Goal: Task Accomplishment & Management: Complete application form

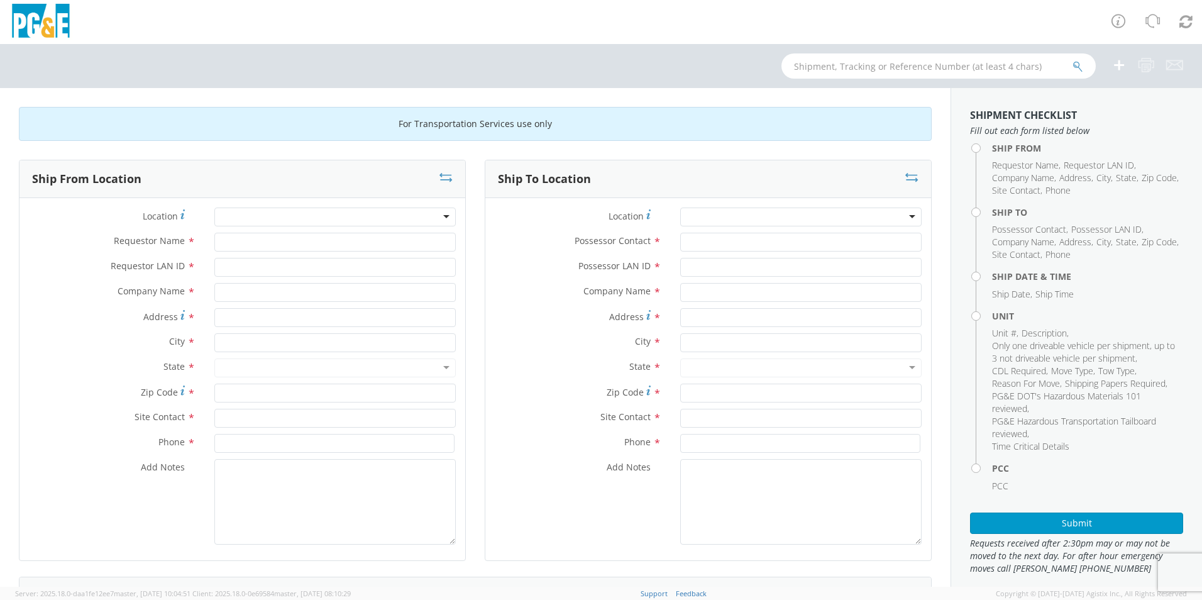
click at [302, 218] on div at bounding box center [334, 216] width 241 height 19
click at [261, 243] on input "Requestor Name *" at bounding box center [334, 242] width 241 height 19
type input "e"
type input "[PERSON_NAME]"
click at [283, 269] on input "Requestor LAN ID *" at bounding box center [334, 267] width 241 height 19
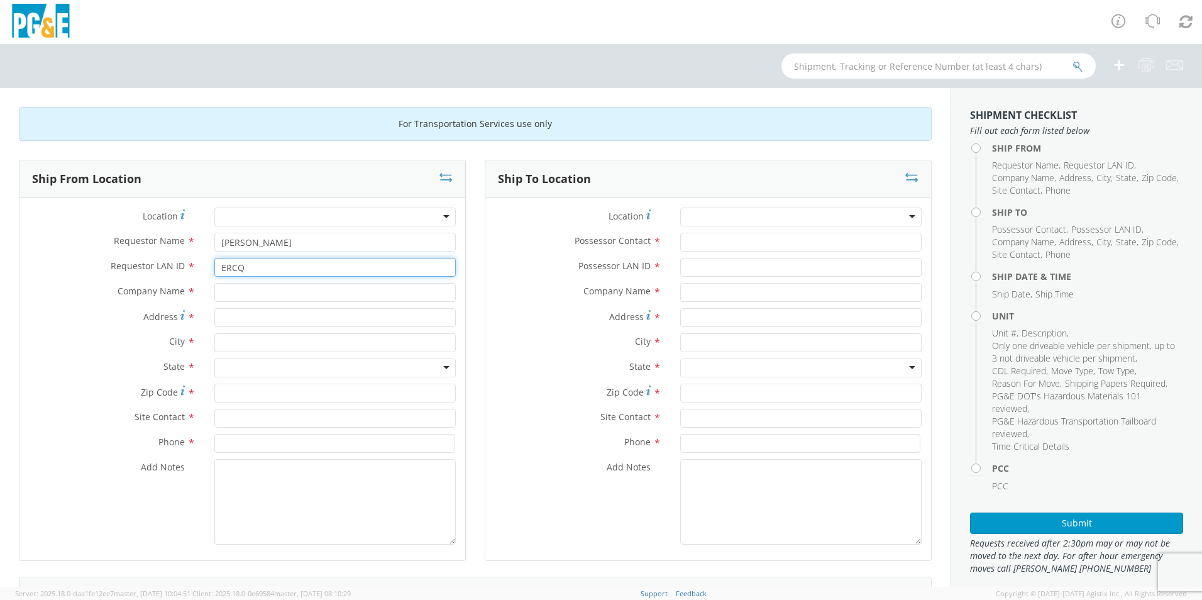
type input "ERCQ"
type input "[PERSON_NAME] Machinery"
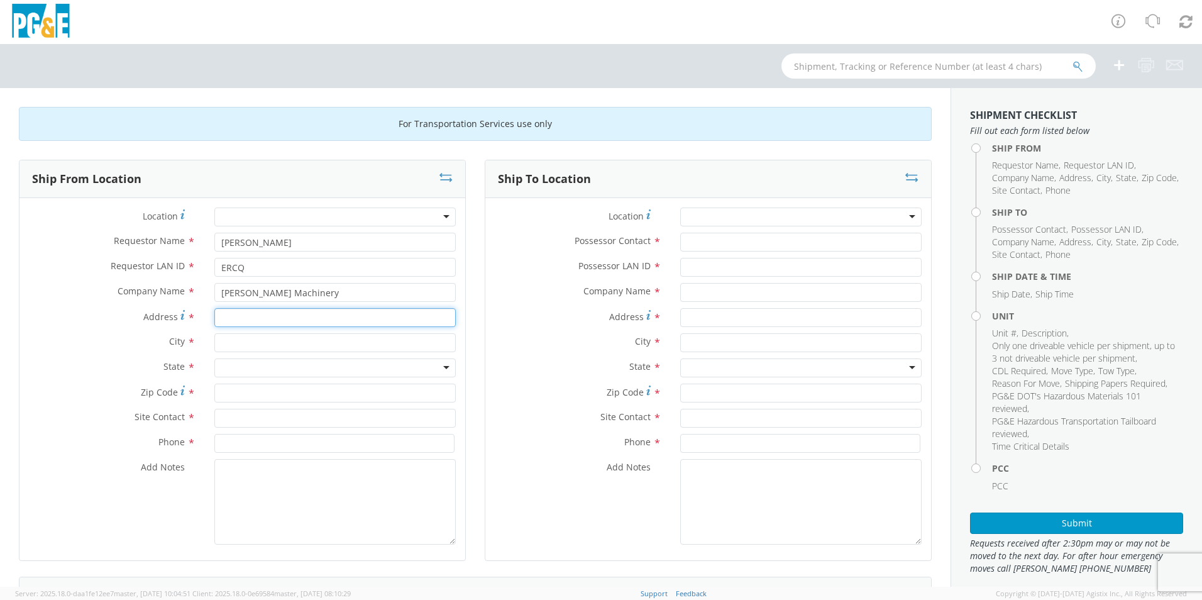
click at [282, 323] on input "Address *" at bounding box center [334, 317] width 241 height 19
type input "[STREET_ADDRESS][PERSON_NAME]"
click at [275, 339] on input "text" at bounding box center [334, 342] width 241 height 19
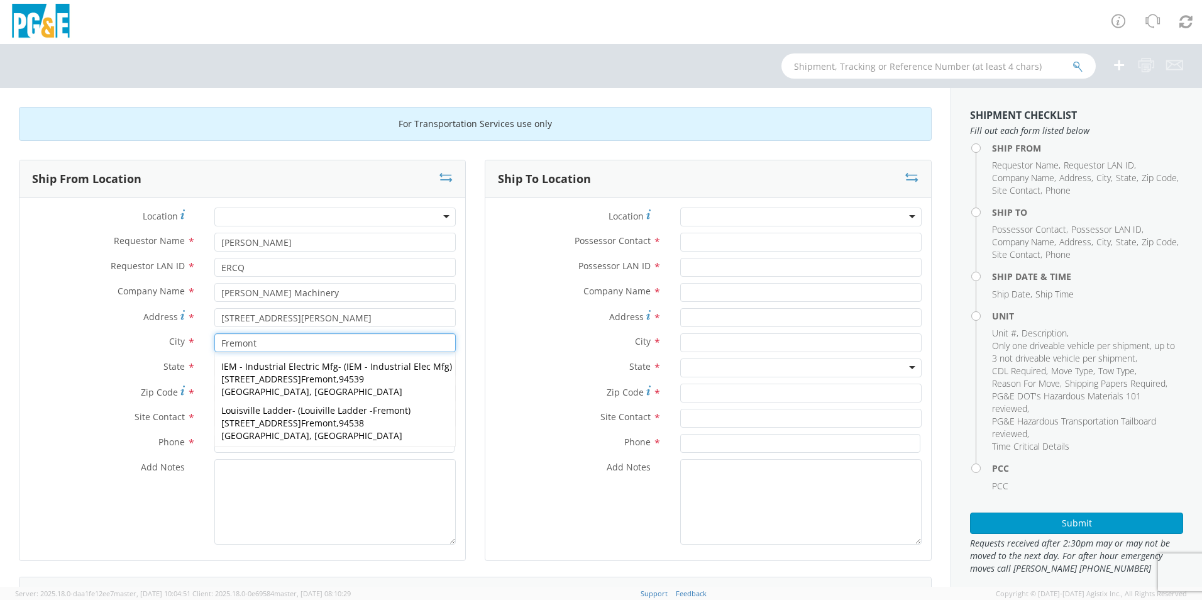
type input "Fremont"
click at [121, 349] on label "City *" at bounding box center [111, 341] width 185 height 16
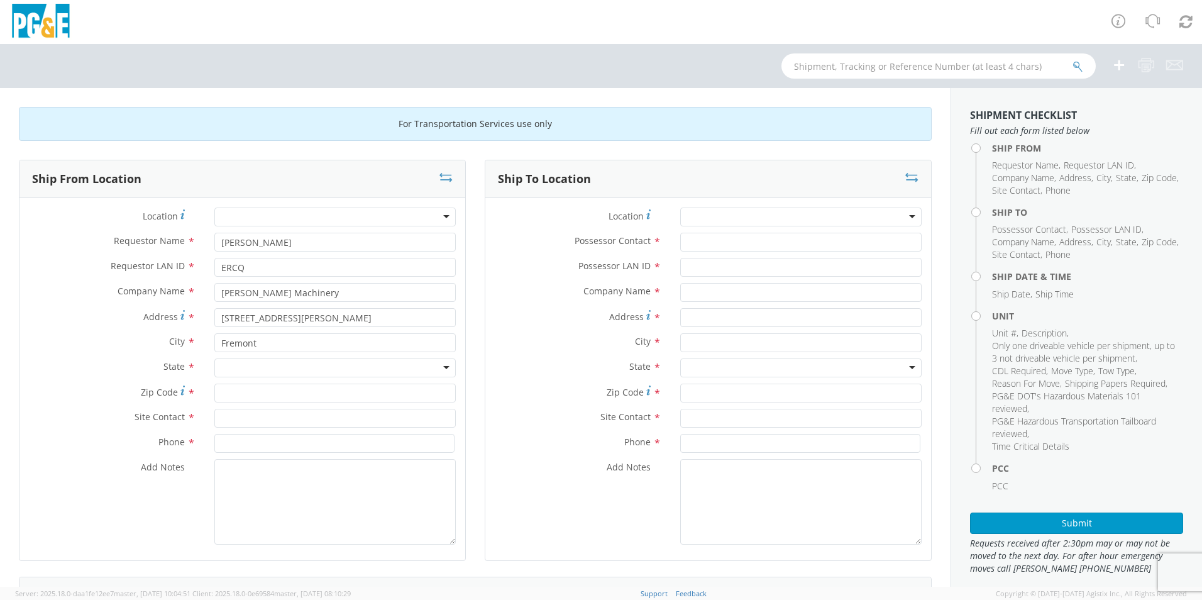
click at [239, 364] on div at bounding box center [334, 367] width 241 height 19
click at [275, 393] on input "Zip Code *" at bounding box center [334, 392] width 241 height 19
type input "94539"
click at [239, 422] on input "text" at bounding box center [334, 417] width 241 height 19
type input "[PERSON_NAME]"
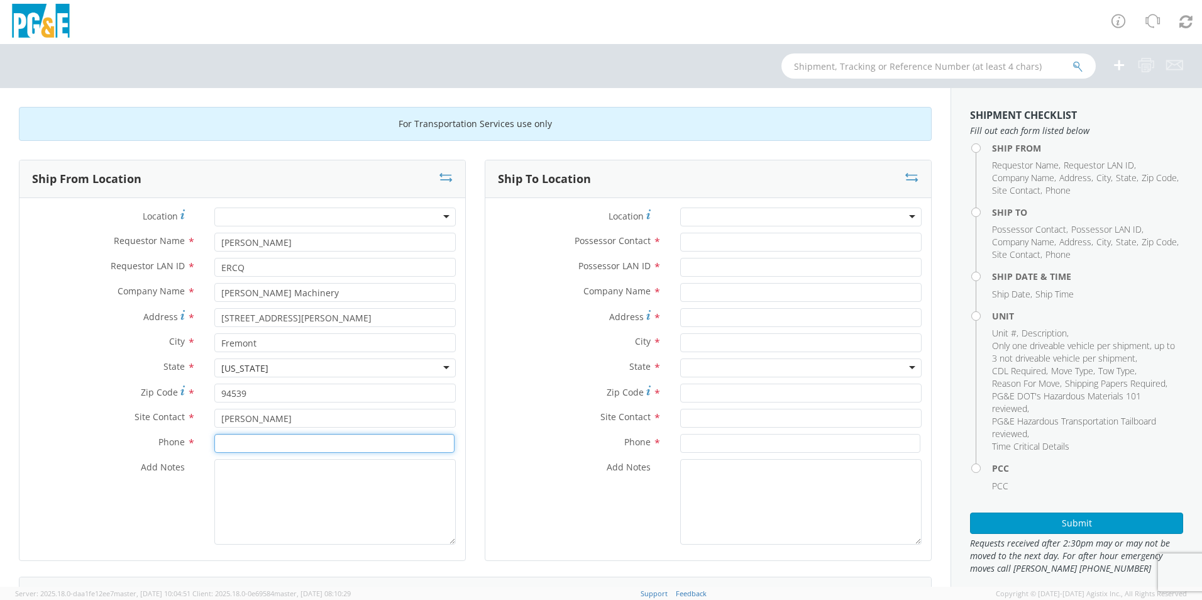
click at [247, 446] on input at bounding box center [334, 443] width 240 height 19
type input "[PHONE_NUMBER]"
click at [259, 481] on textarea "Add Notes *" at bounding box center [334, 501] width 241 height 85
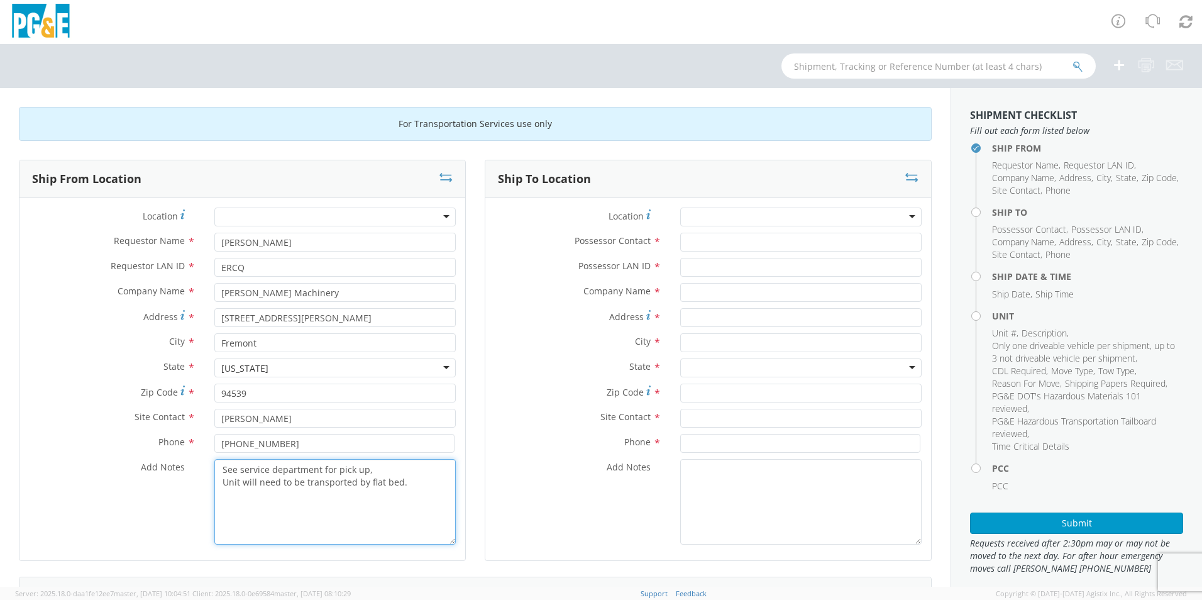
type textarea "See service department for pick up, Unit will need to be transported by flat be…"
click at [736, 214] on div at bounding box center [800, 216] width 241 height 19
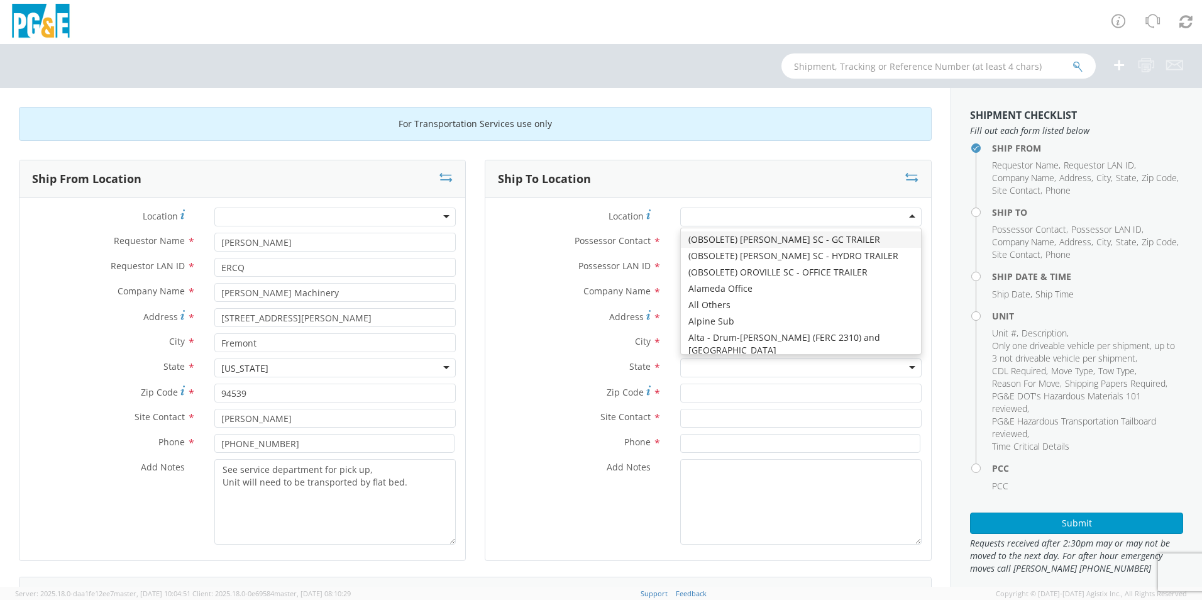
click at [736, 214] on div at bounding box center [800, 216] width 241 height 19
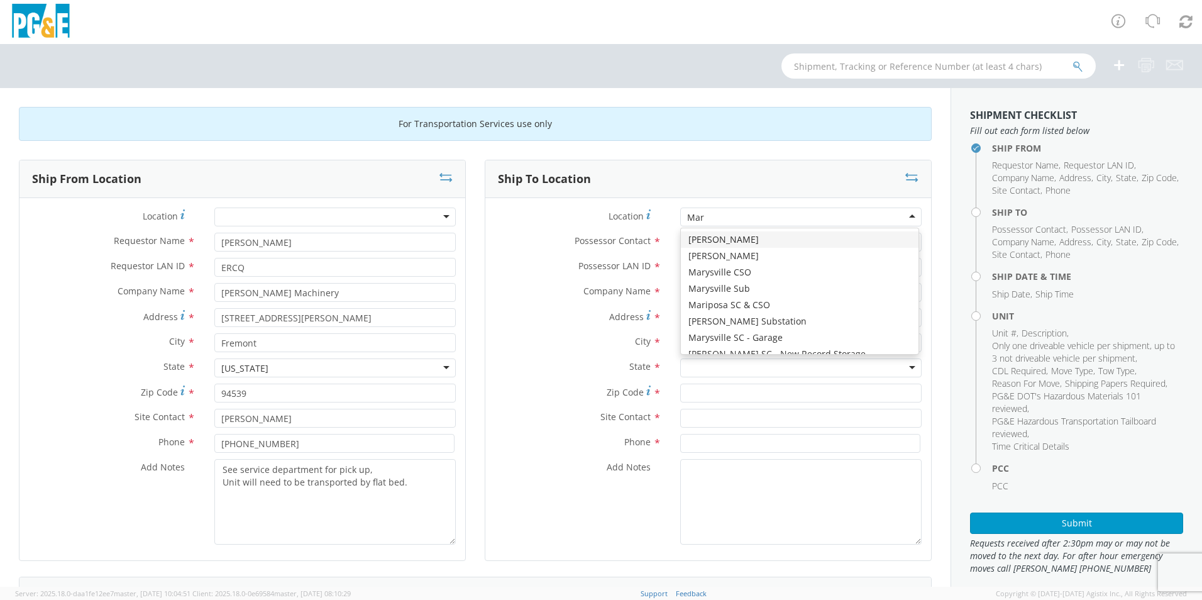
type input "Mart"
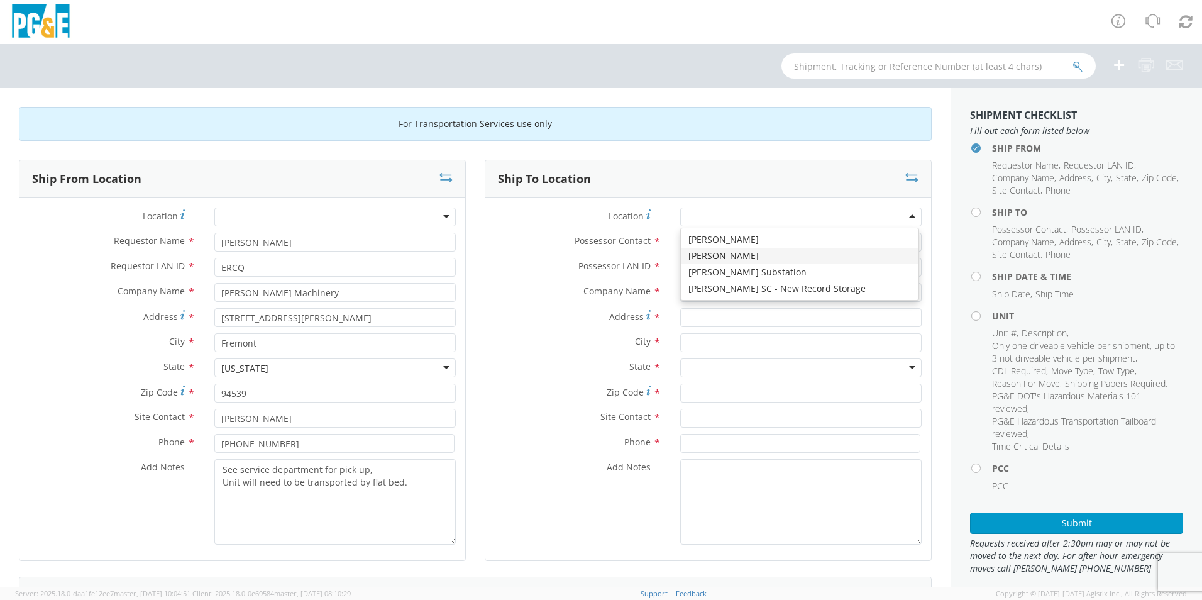
type input "PG&E"
type input "[STREET_ADDRESS][PERSON_NAME]"
type input "[GEOGRAPHIC_DATA]"
type input "94014"
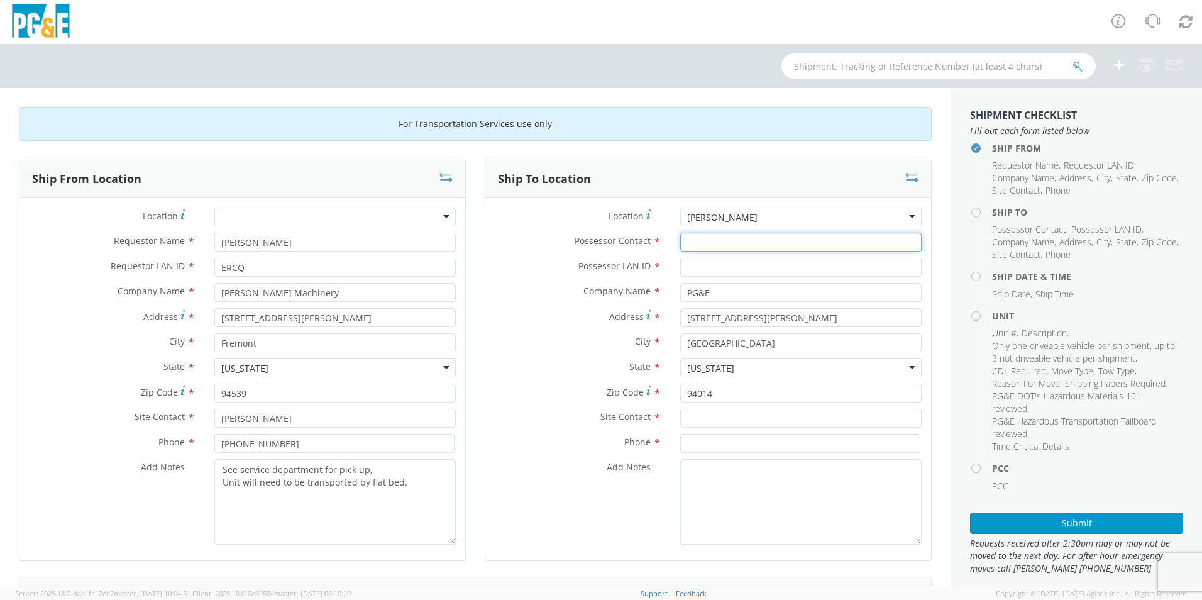
click at [706, 239] on input "Possessor Contact *" at bounding box center [800, 242] width 241 height 19
type input "[PERSON_NAME]"
type input "JZ4A"
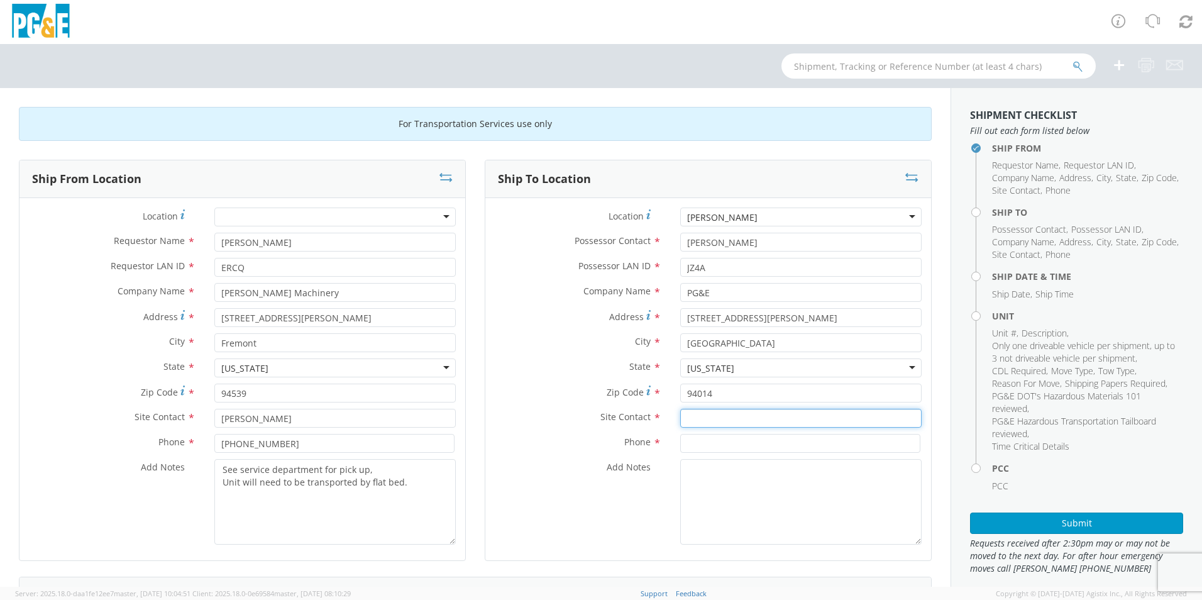
click at [703, 420] on input "text" at bounding box center [800, 417] width 241 height 19
type input "[PERSON_NAME]"
type input "[PHONE_NUMBER]"
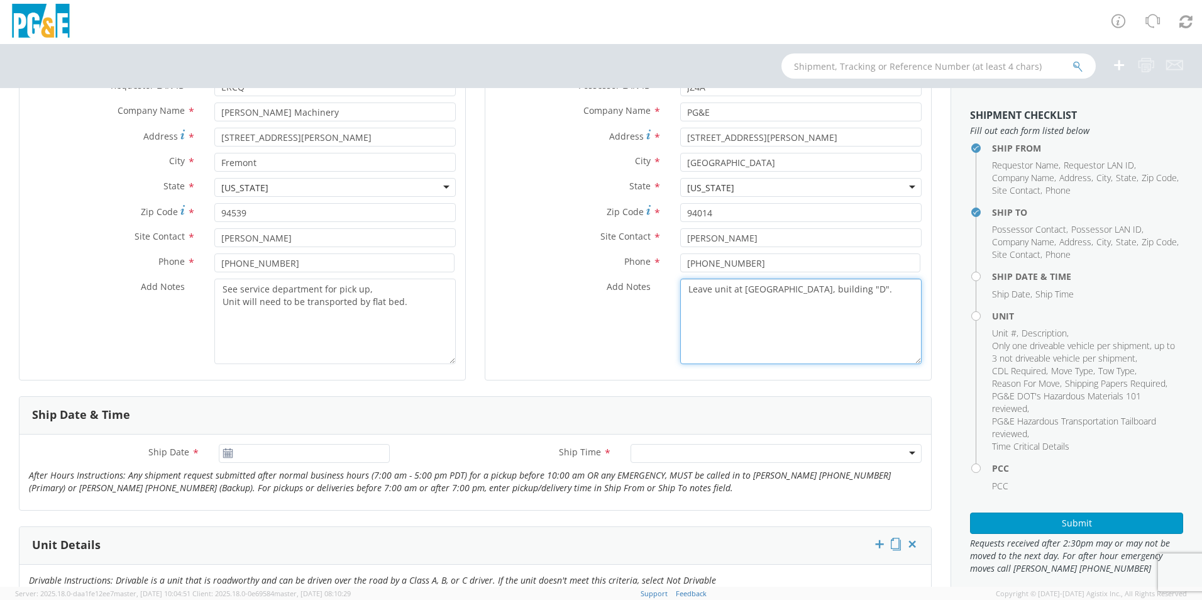
scroll to position [251, 0]
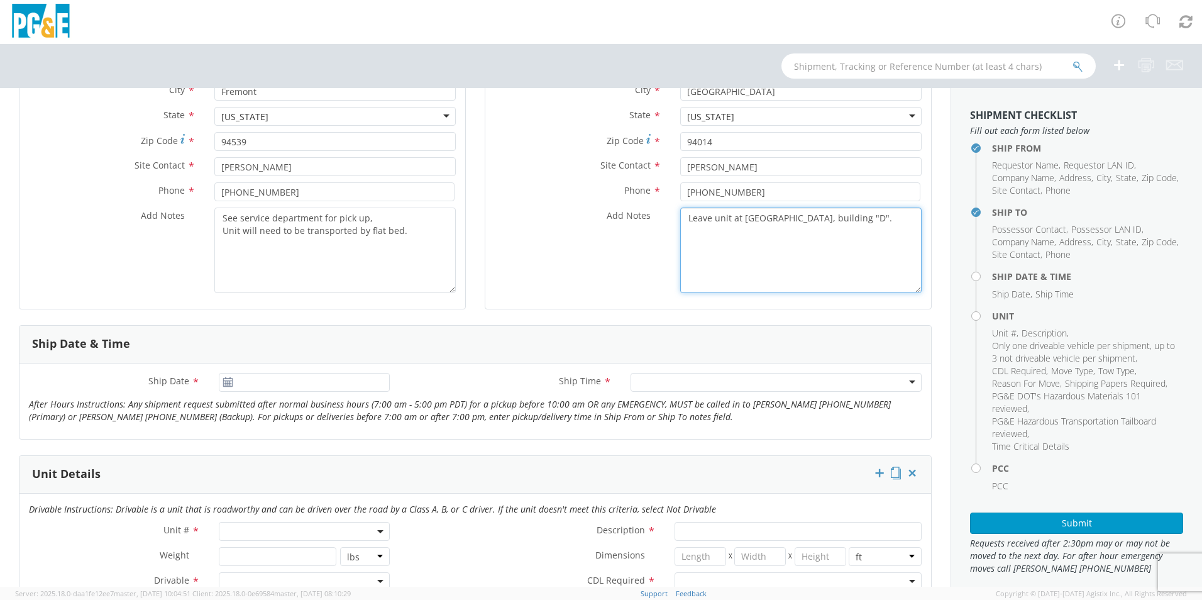
type textarea "Leave unit at [GEOGRAPHIC_DATA], building "D"."
click at [226, 383] on use at bounding box center [227, 381] width 9 height 9
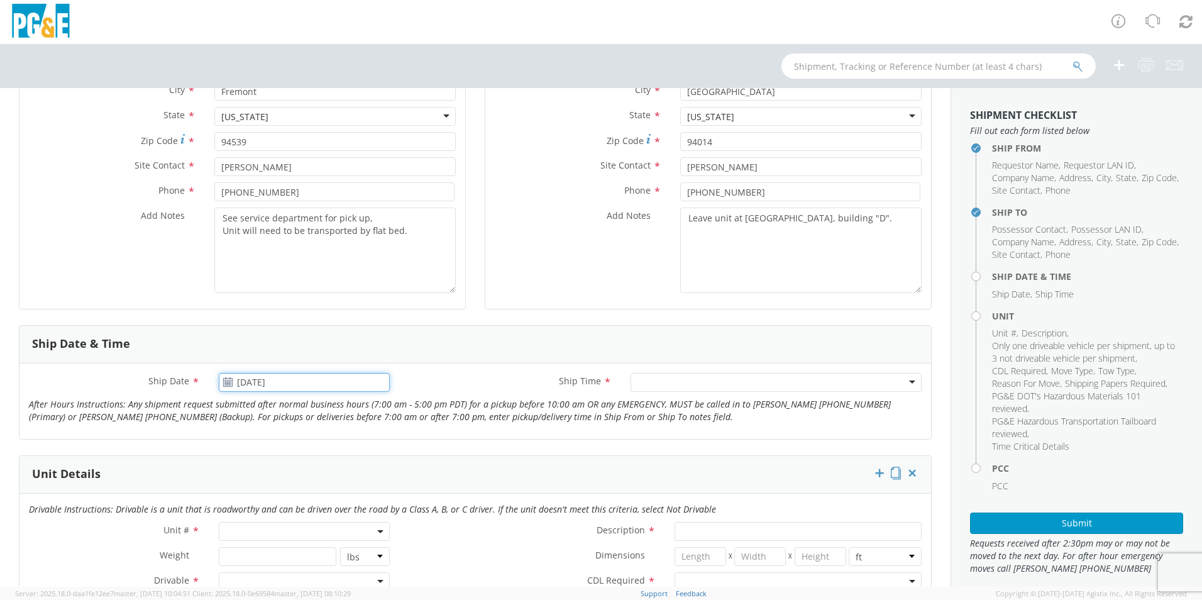
click at [234, 383] on input "[DATE]" at bounding box center [304, 382] width 171 height 19
click at [353, 444] on td "5" at bounding box center [351, 443] width 21 height 19
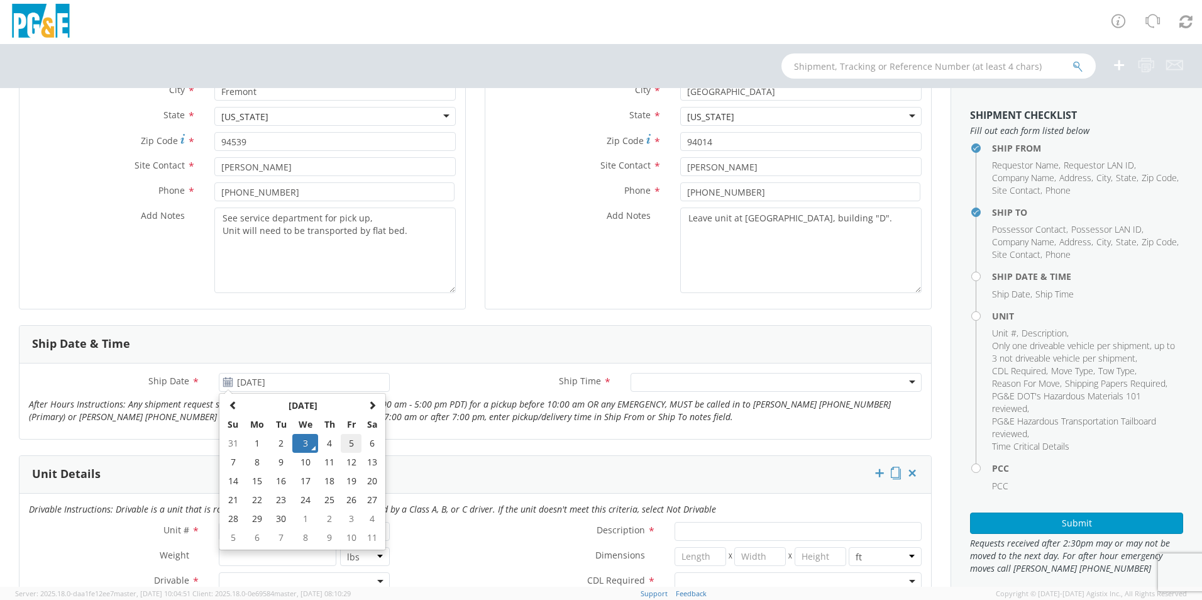
type input "[DATE]"
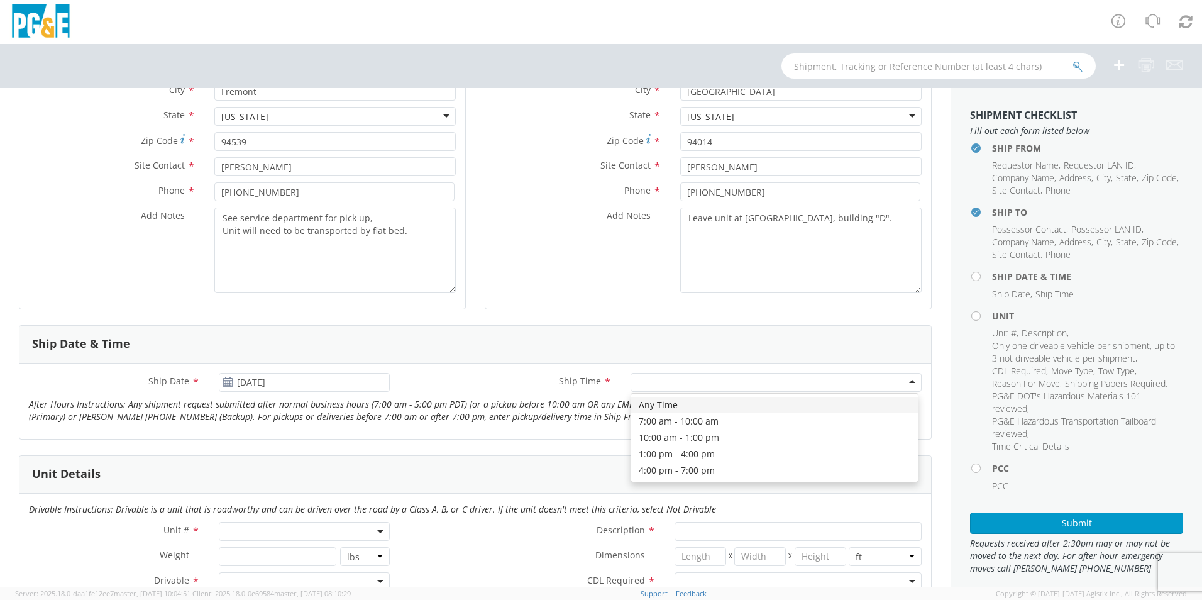
click at [739, 375] on div at bounding box center [775, 382] width 291 height 19
click at [897, 379] on div "7:00 am - 10:00 am" at bounding box center [775, 382] width 291 height 19
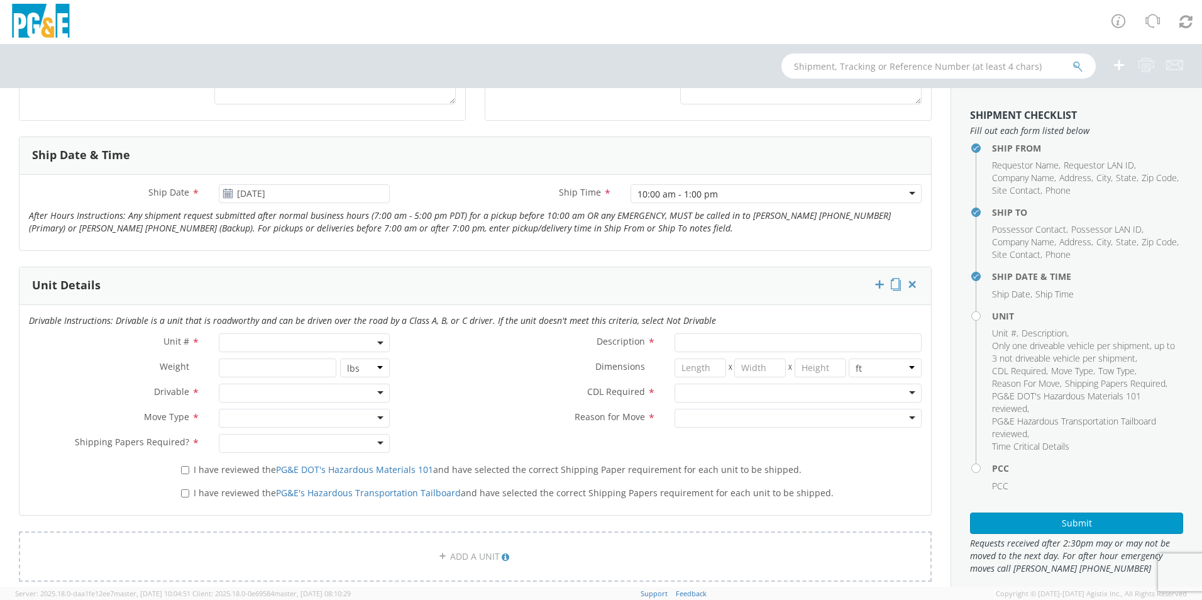
scroll to position [566, 0]
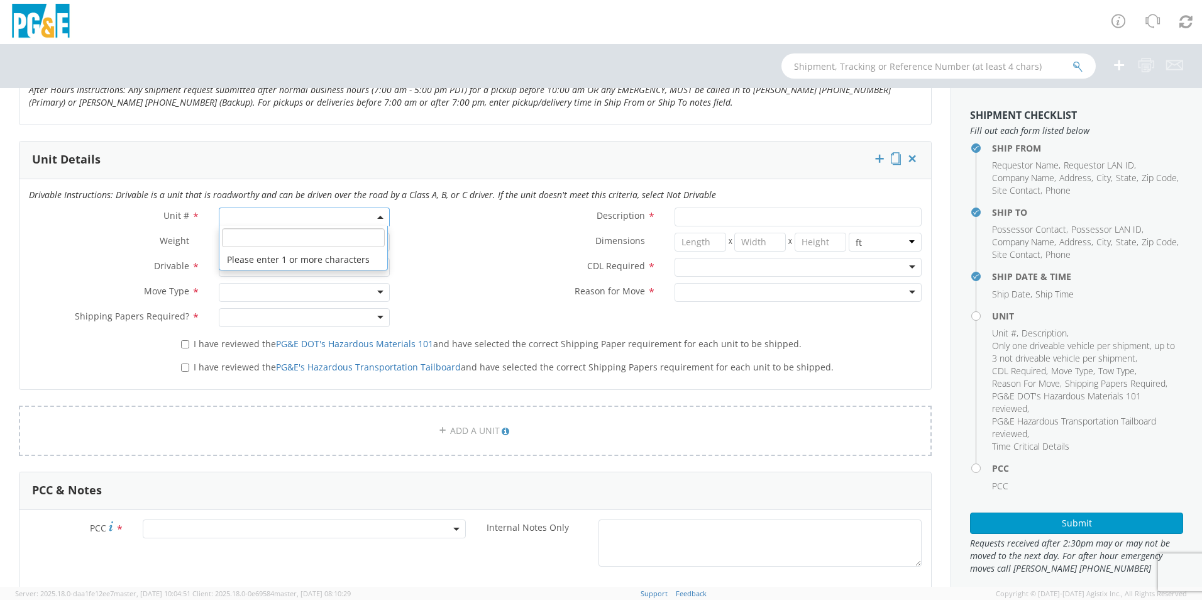
click at [244, 212] on span at bounding box center [304, 216] width 171 height 19
click at [254, 243] on input "search" at bounding box center [303, 237] width 163 height 19
type input "b28642"
type input "EXCAVATOR; BACKHOE: <12000"
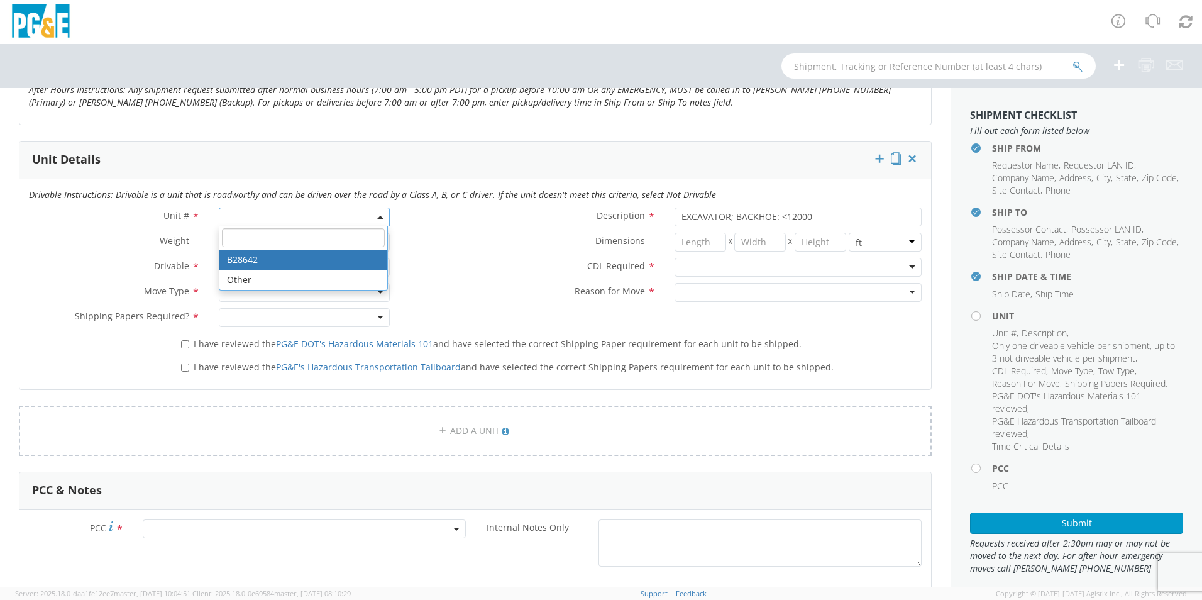
select select "B28642"
select select "? string: ?"
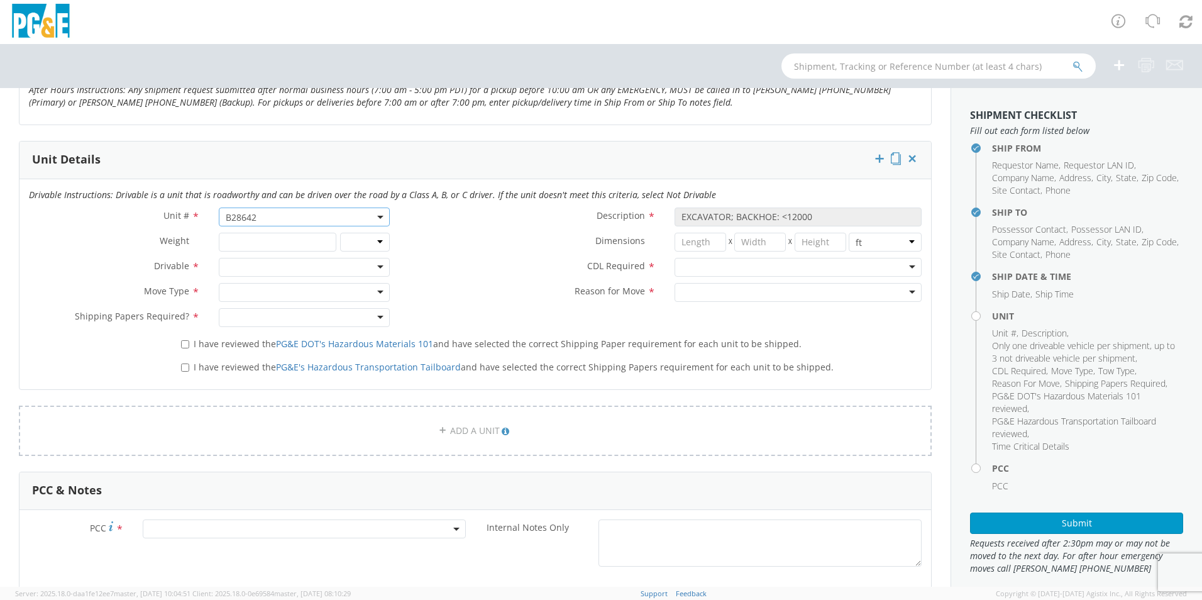
click at [235, 265] on div at bounding box center [304, 267] width 171 height 19
click at [249, 287] on div at bounding box center [304, 292] width 171 height 19
click at [263, 315] on div at bounding box center [304, 317] width 171 height 19
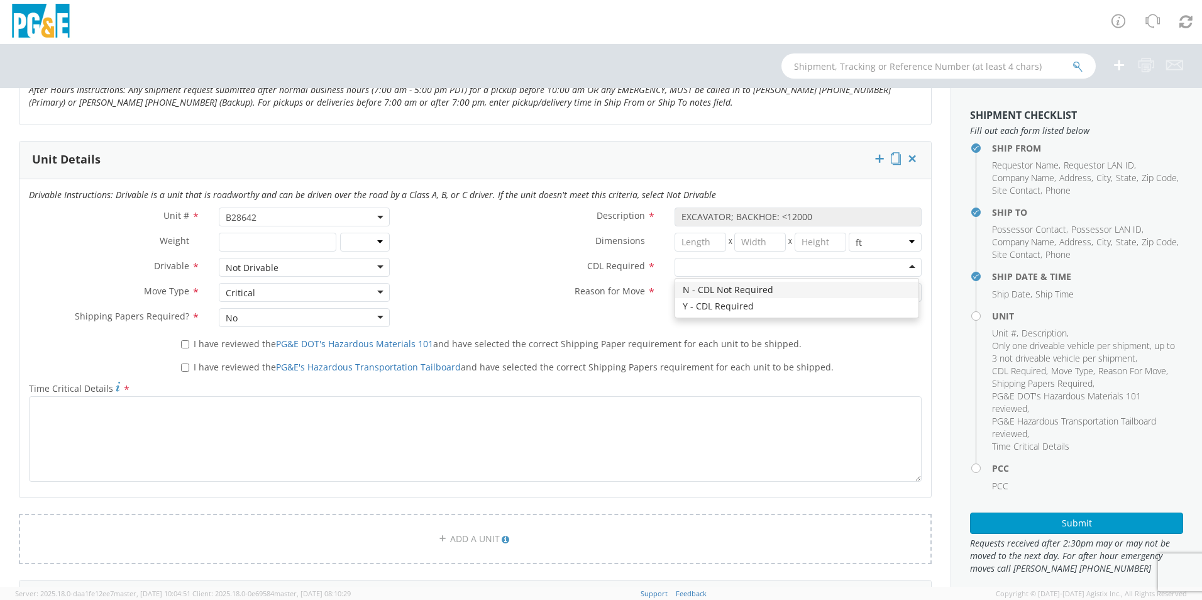
click at [716, 265] on div at bounding box center [797, 267] width 247 height 19
click at [705, 290] on div at bounding box center [797, 292] width 247 height 19
click at [183, 344] on input "I have reviewed the PG&E DOT's Hazardous Materials 101 and have selected the co…" at bounding box center [185, 344] width 8 height 8
checkbox input "true"
click at [187, 364] on input "I have reviewed the PG&E's Hazardous Transportation Tailboard and have selected…" at bounding box center [185, 367] width 8 height 8
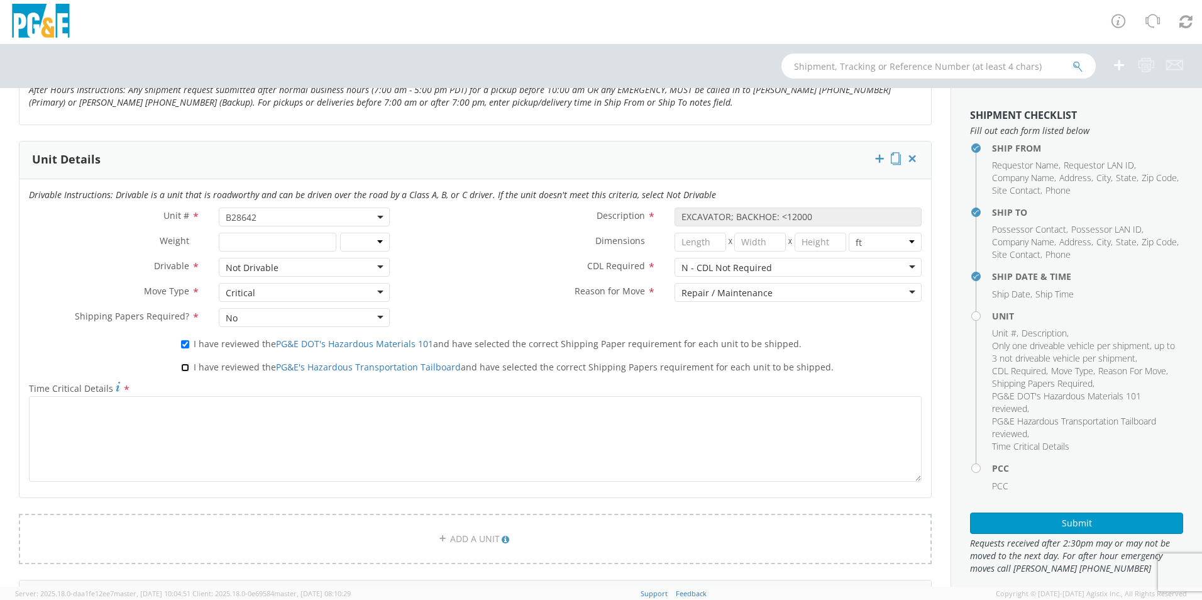
checkbox input "true"
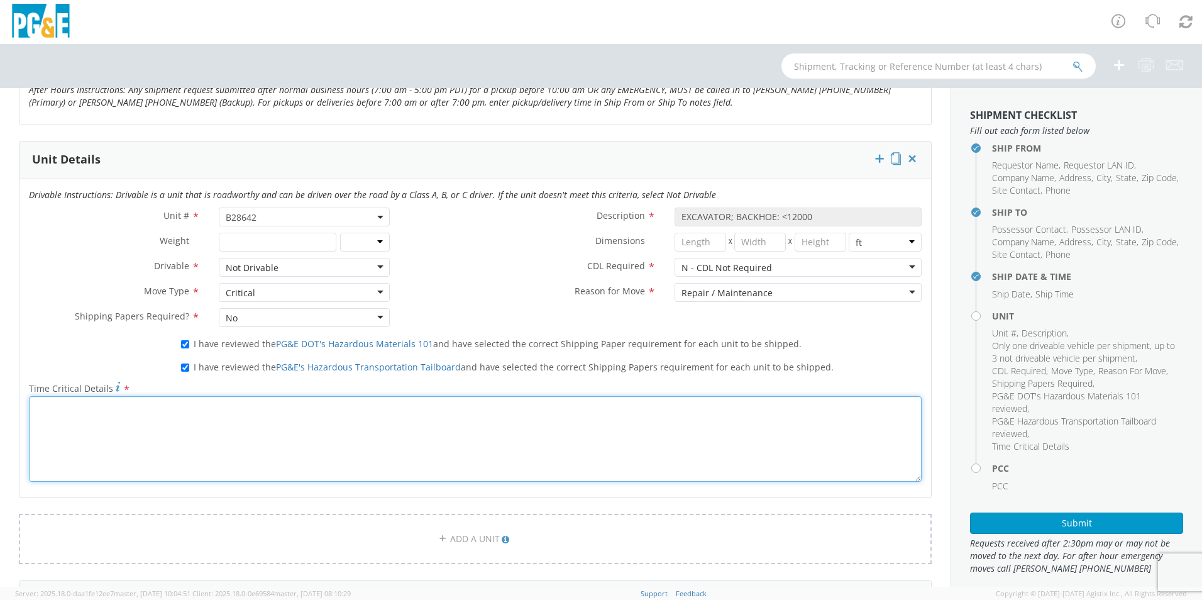
click at [183, 417] on textarea "Time Critical Details *" at bounding box center [475, 438] width 892 height 85
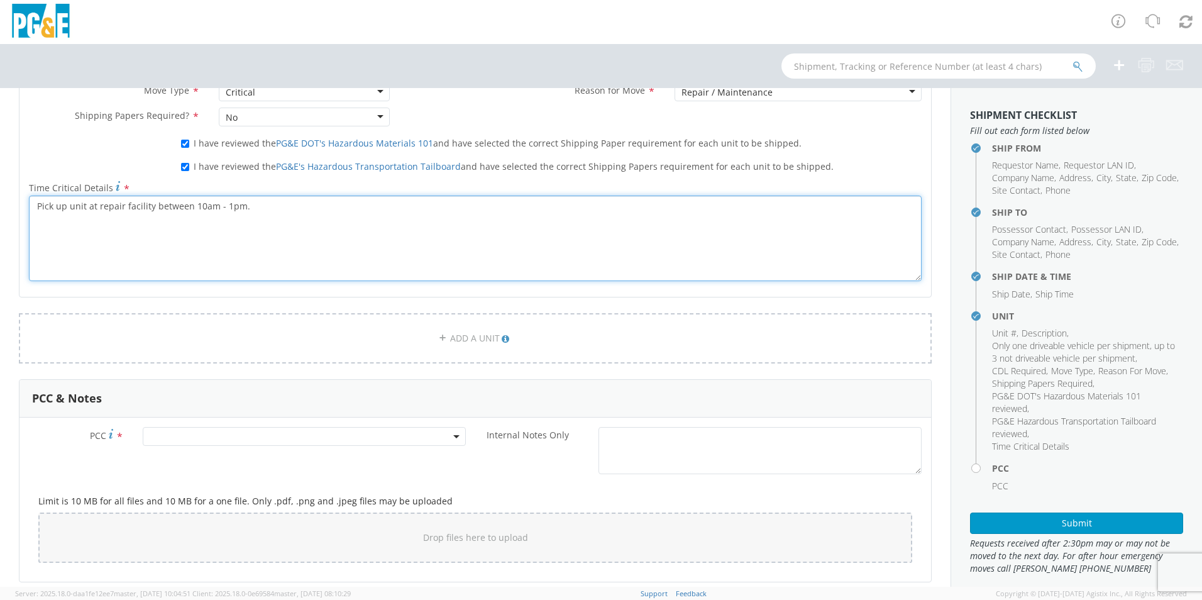
scroll to position [880, 0]
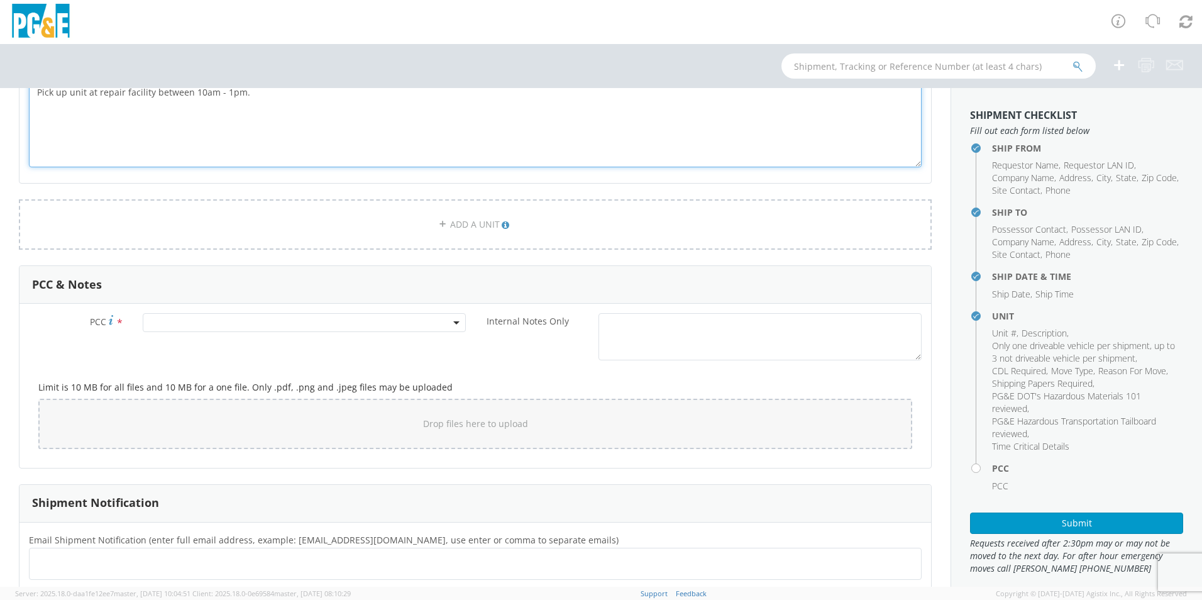
type textarea "Pick up unit at repair facility between 10am - 1pm."
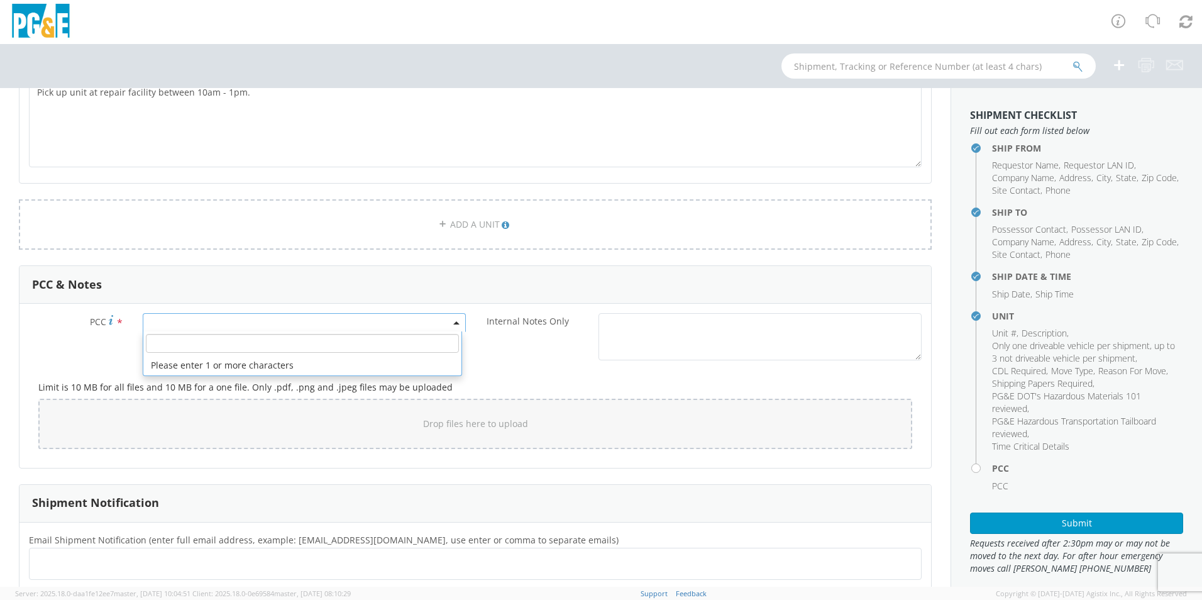
click at [224, 324] on span at bounding box center [304, 322] width 323 height 19
click at [211, 344] on input "number" at bounding box center [302, 343] width 313 height 19
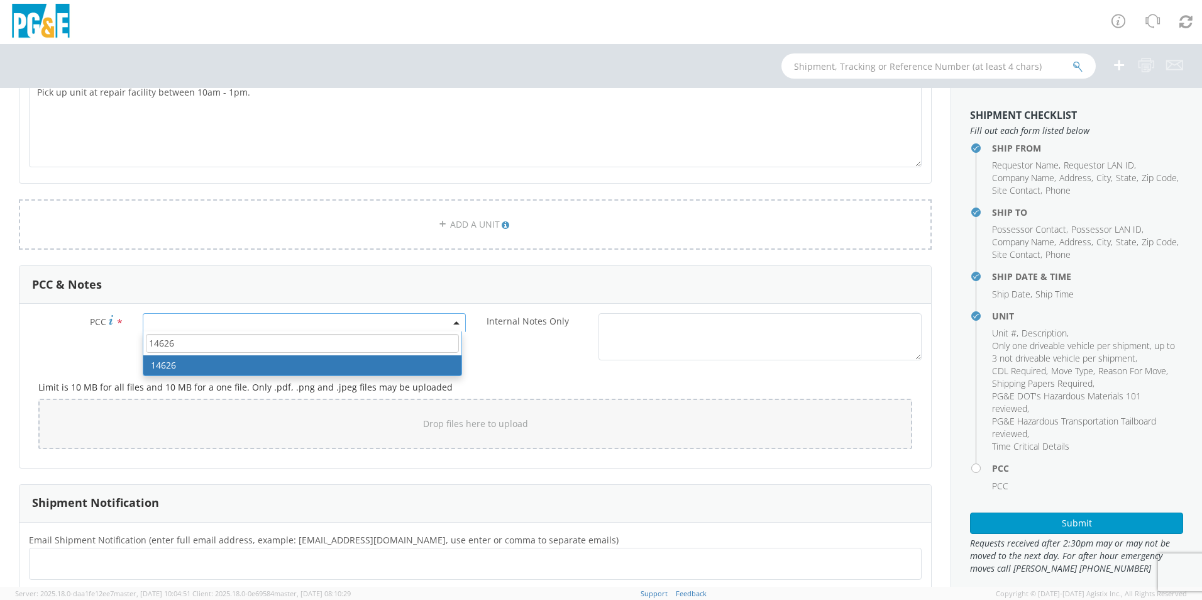
type input "14626"
select select "14626"
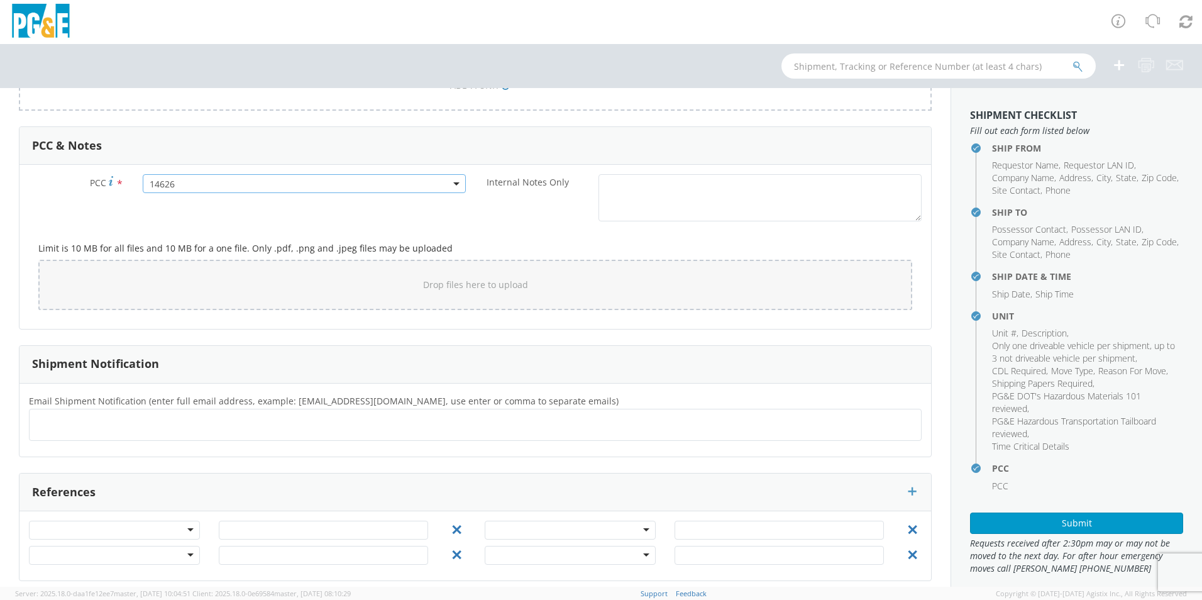
scroll to position [1029, 0]
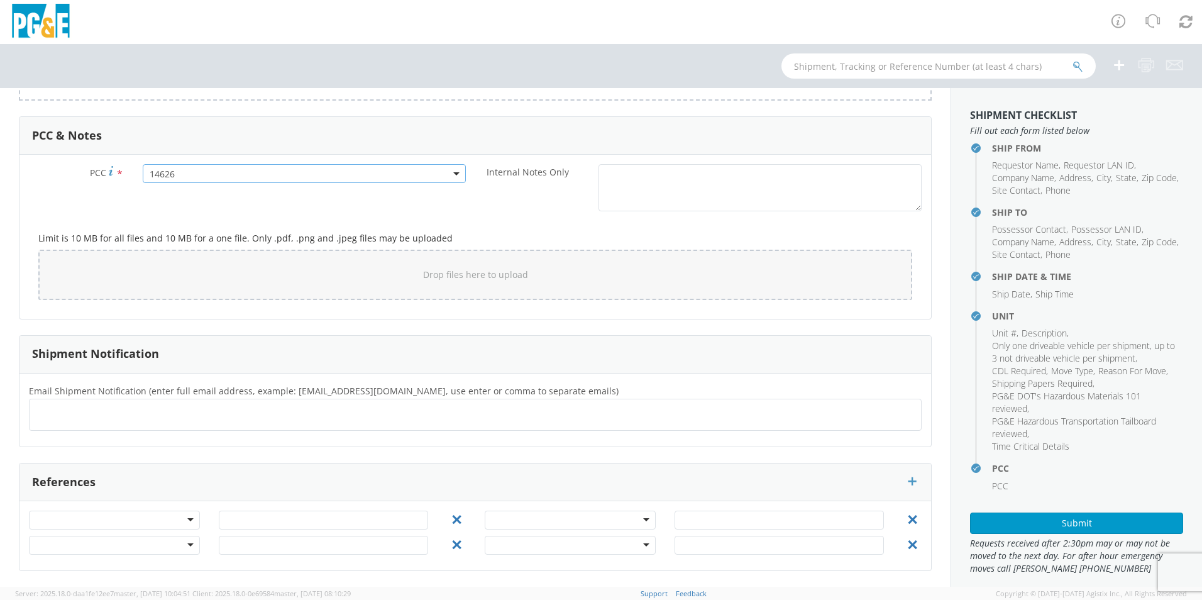
click at [206, 413] on ul at bounding box center [475, 414] width 881 height 21
type input "[EMAIL_ADDRESS][DOMAIN_NAME]"
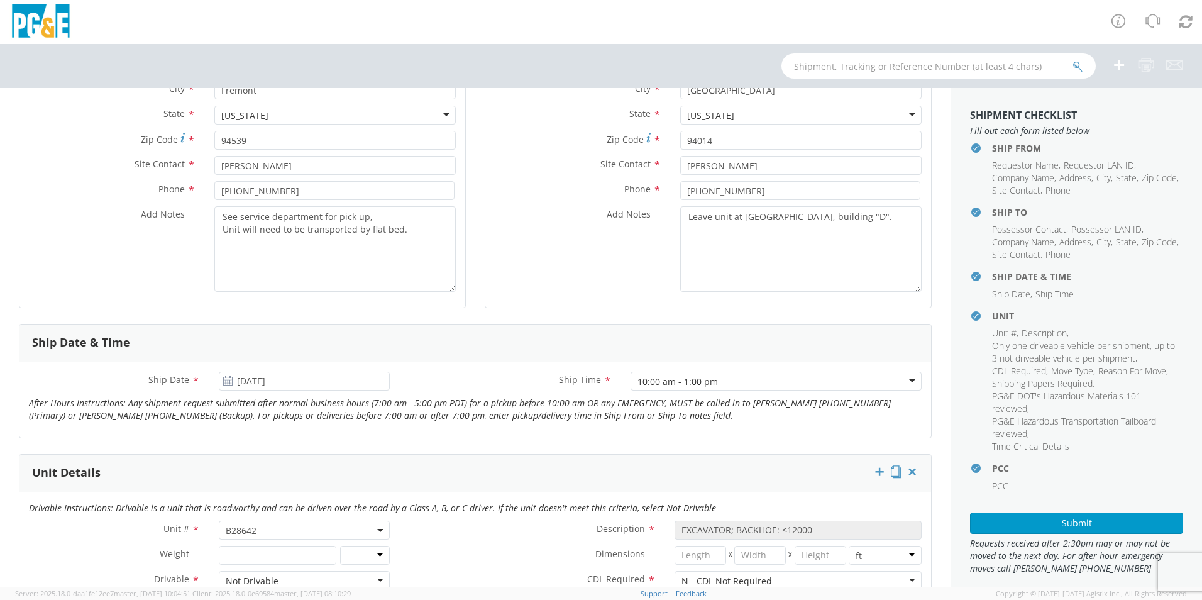
scroll to position [275, 0]
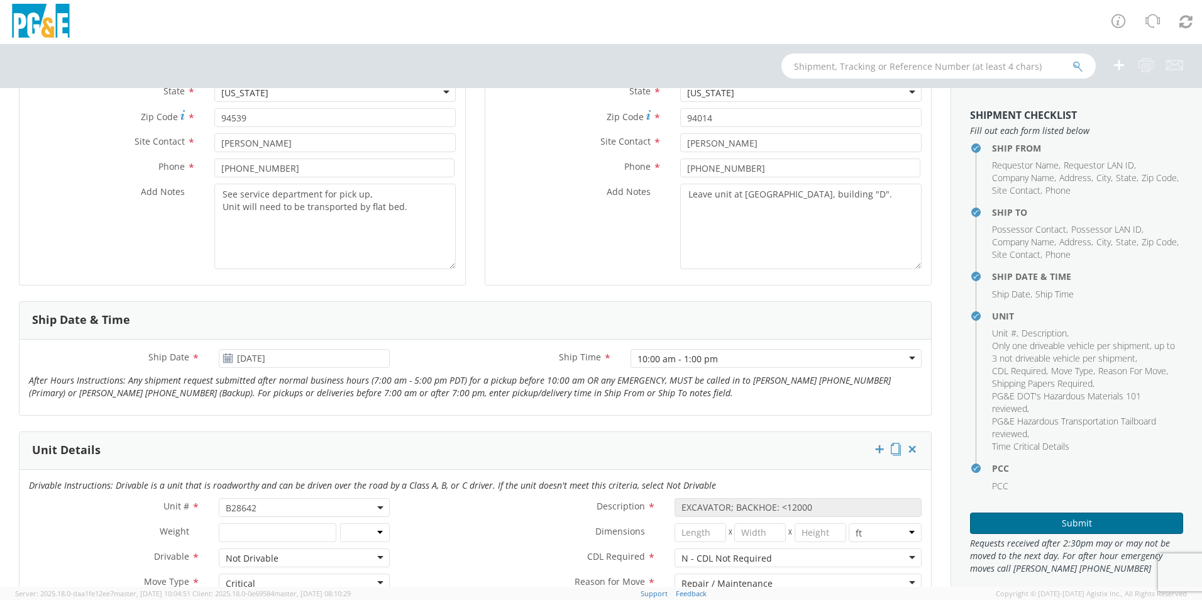
type input "[EMAIL_ADDRESS][DOMAIN_NAME]"
click at [1095, 519] on button "Submit" at bounding box center [1076, 522] width 213 height 21
